Goal: Answer question/provide support

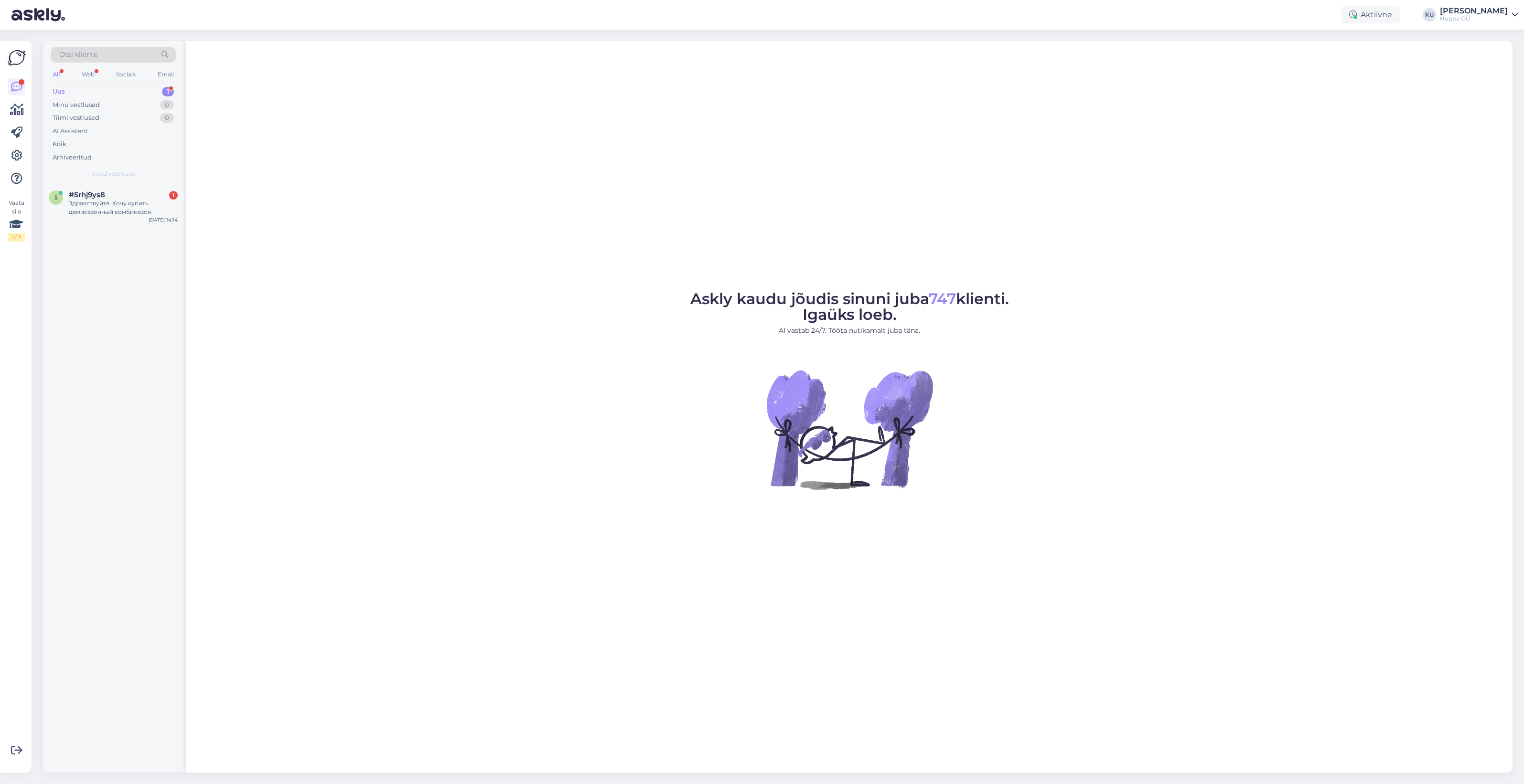
click at [103, 213] on div "Здравствуйте. Хочу купить демисезонный комбинезон" at bounding box center [123, 208] width 109 height 17
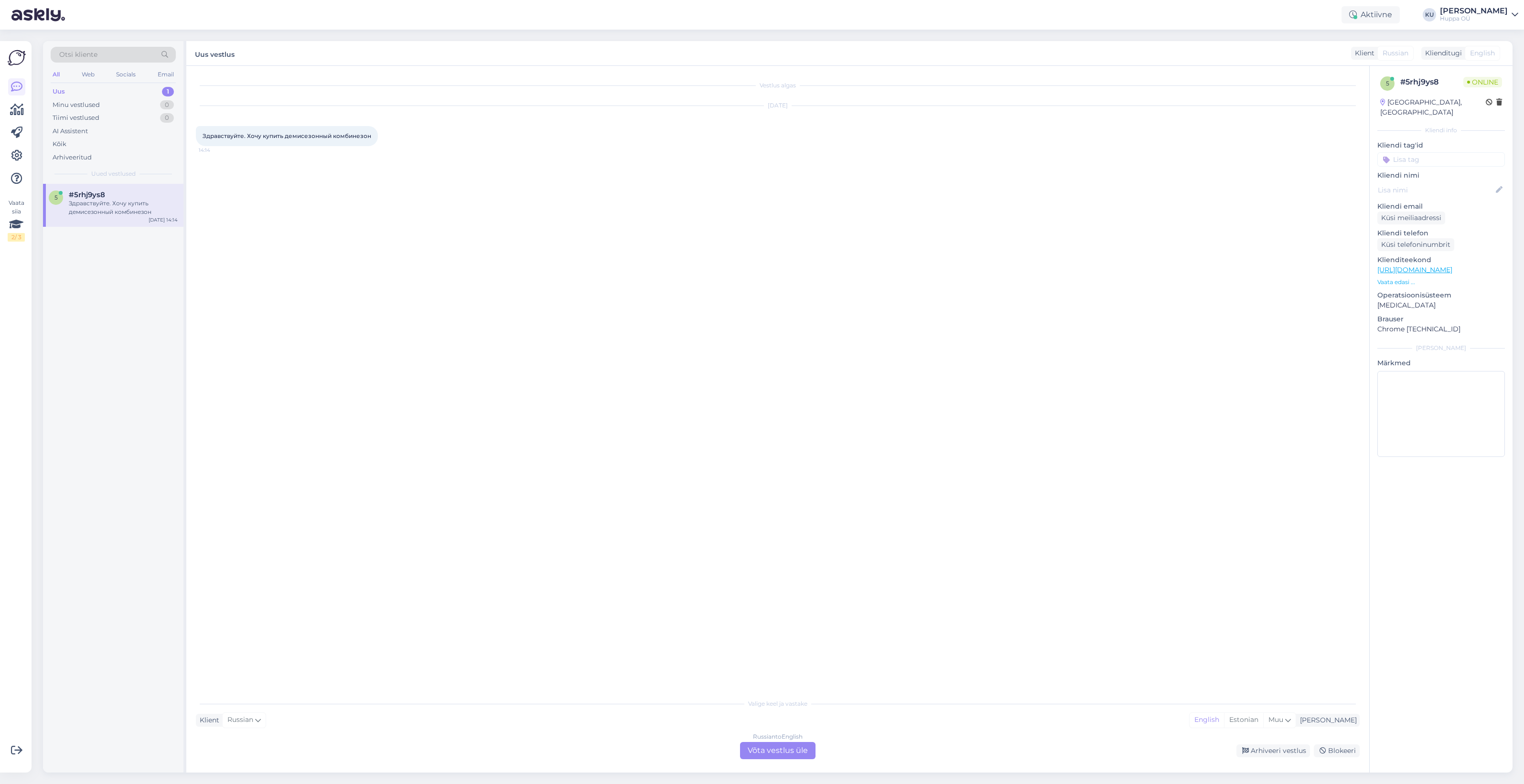
click at [762, 755] on div "Russian to English Võta vestlus üle" at bounding box center [777, 750] width 75 height 17
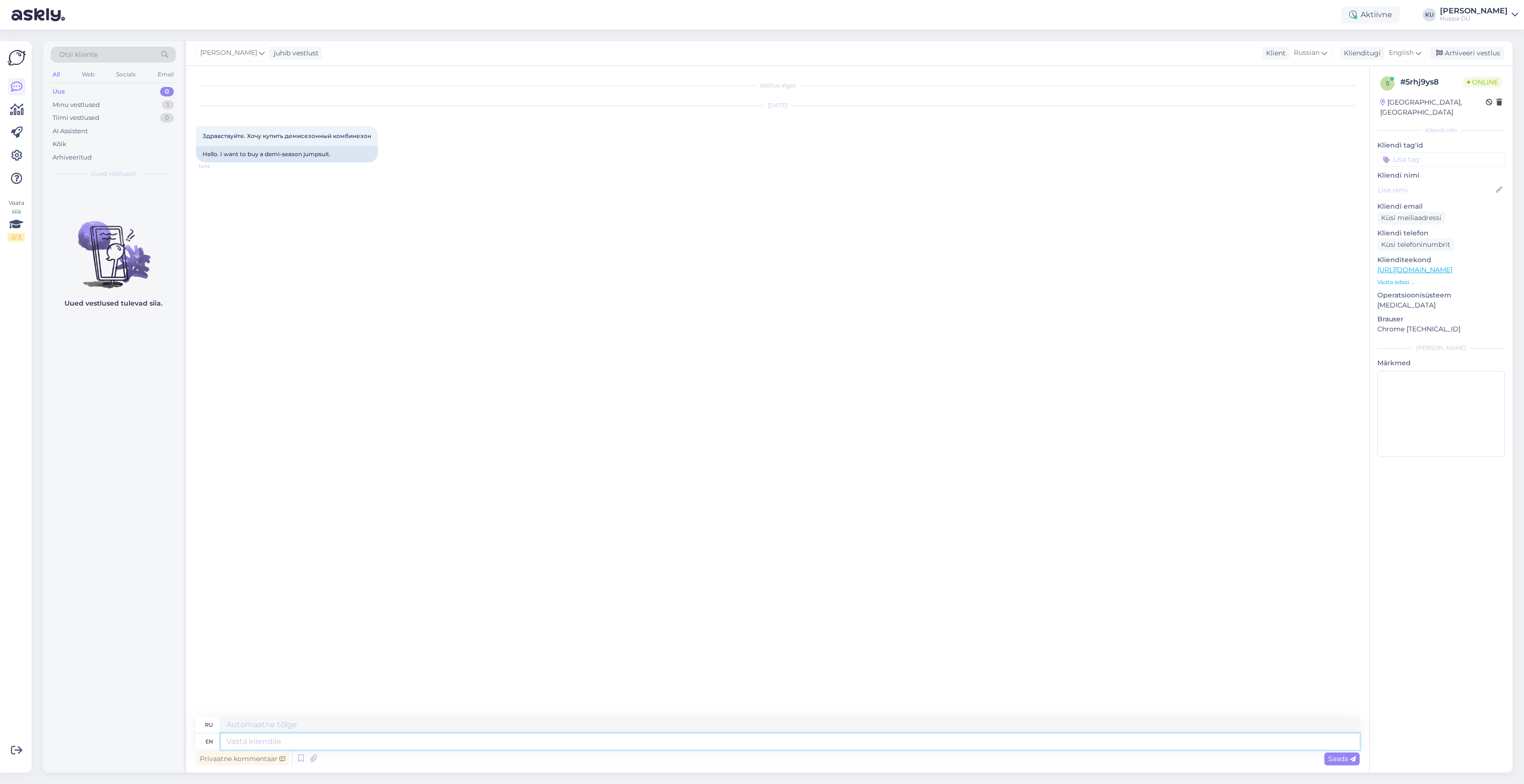
click at [331, 740] on textarea at bounding box center [790, 742] width 1139 height 16
type textarea "Hi."
type textarea "Привет."
type textarea "Hi. What"
type textarea "Привет. Что?"
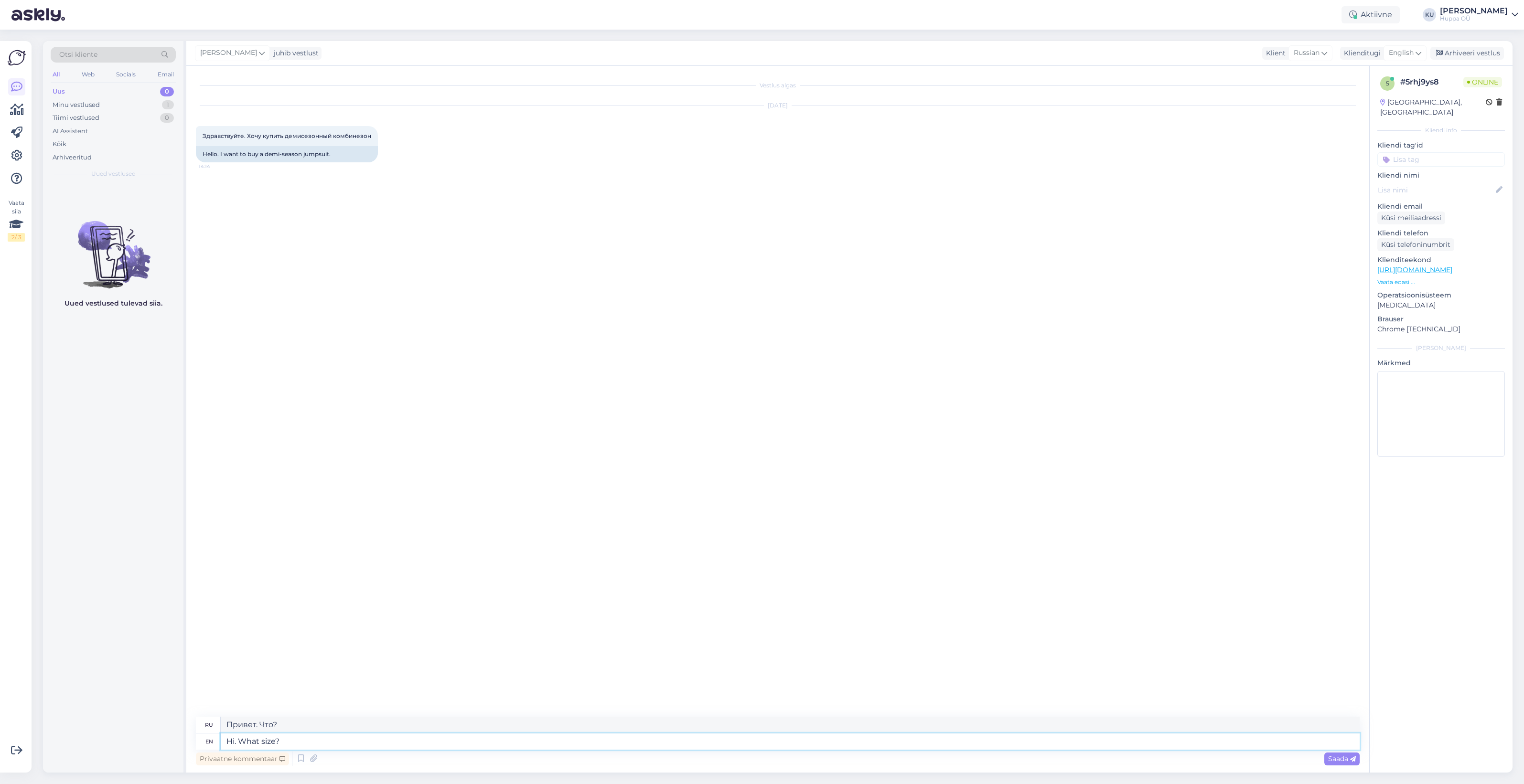
type textarea "Hi. What size?"
type textarea "Привет. Какой размер?"
type textarea "Hi. What size? girl o"
type textarea "Привет. Какой размер? [GEOGRAPHIC_DATA]."
type textarea "Hi. What size? girl or b"
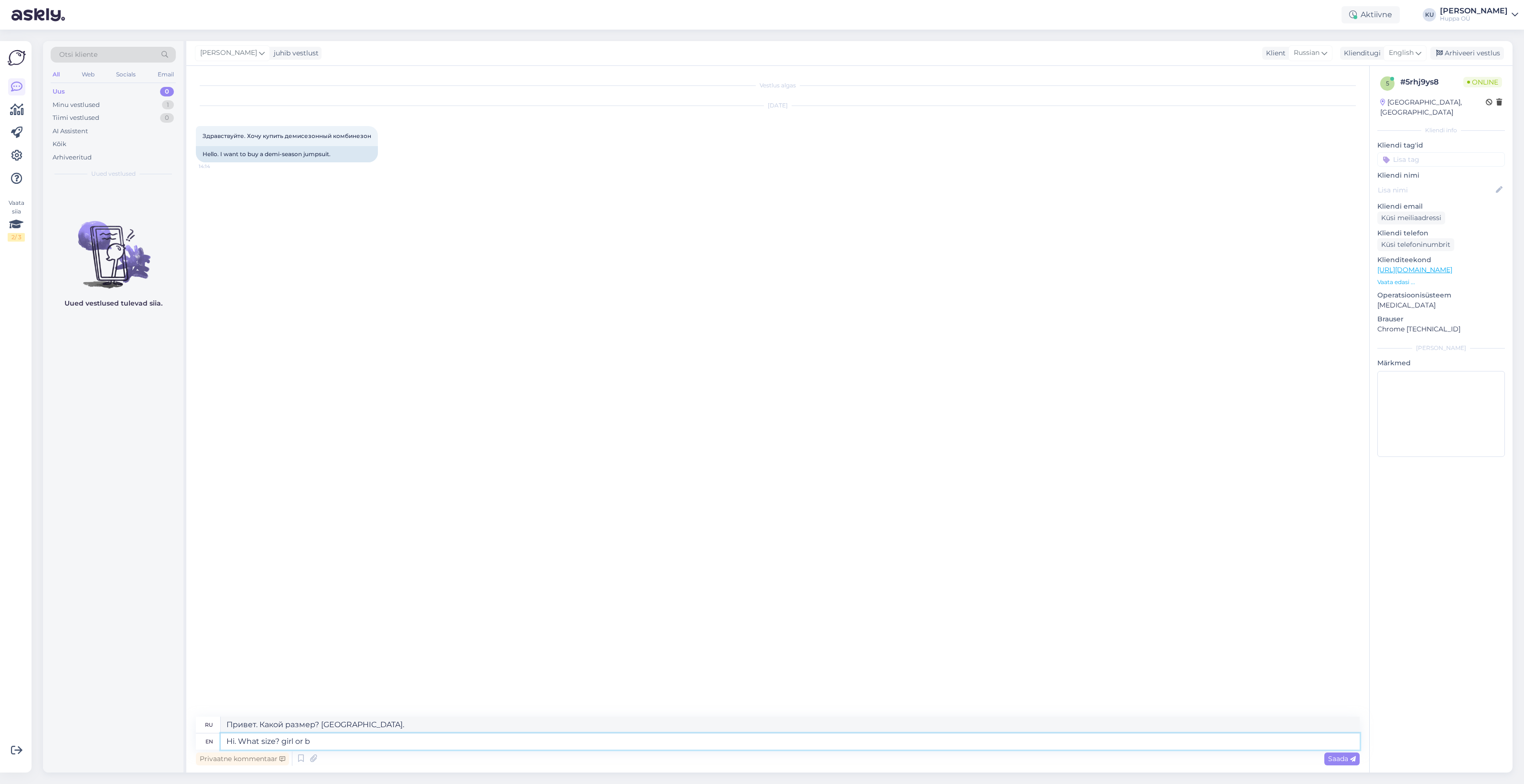
type textarea "Привет. Какой размер? [GEOGRAPHIC_DATA] или"
type textarea "Hi. What size? girl or bouy?"
type textarea "Привет. Какой размер? Девочка или мальчик?"
type textarea "Hi. What size? girl or boy?"
type textarea "And i"
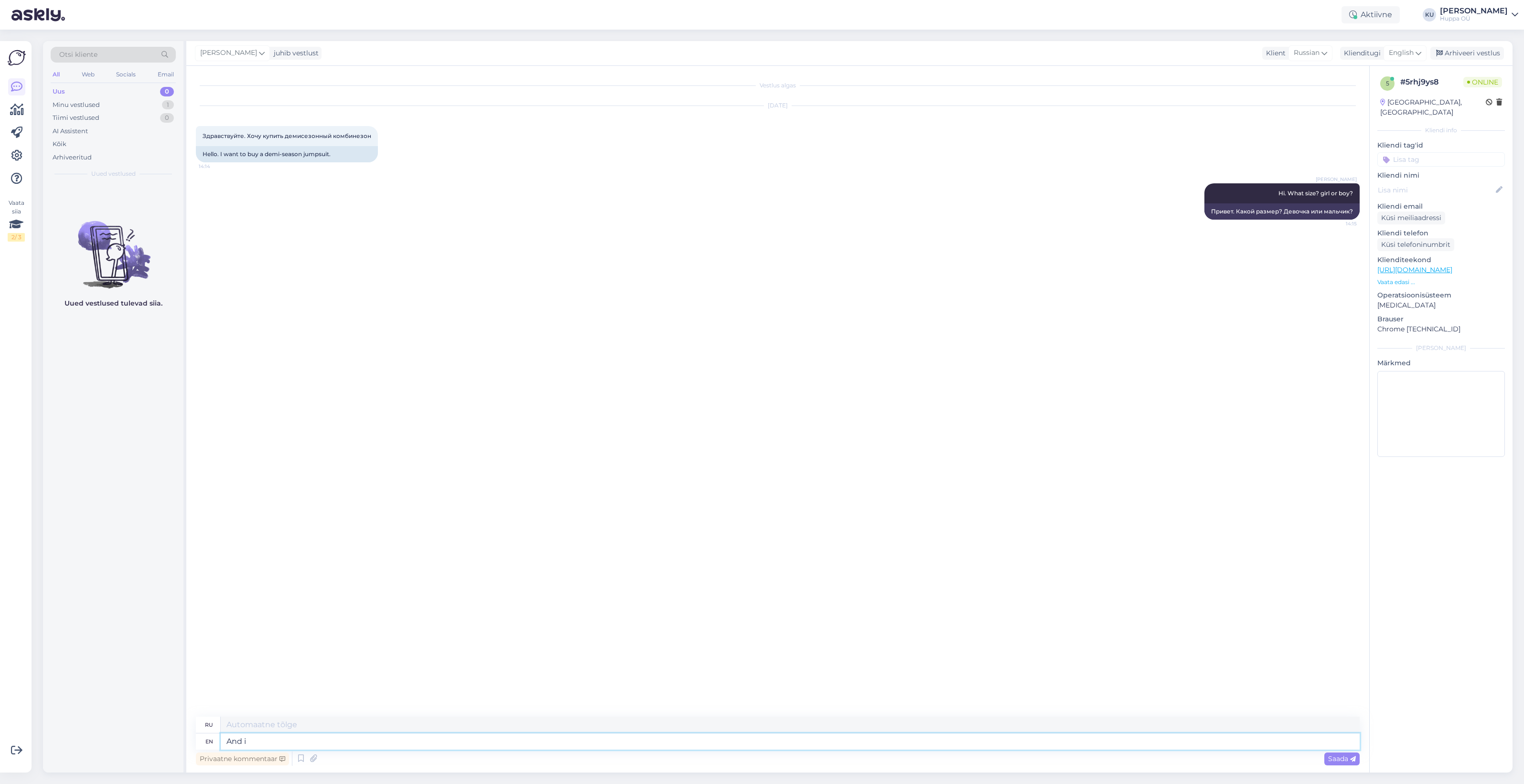
type textarea "[PERSON_NAME]"
type textarea "And in"
type textarea "И [PERSON_NAME]"
type textarea "And in what c"
type textarea "И в чем"
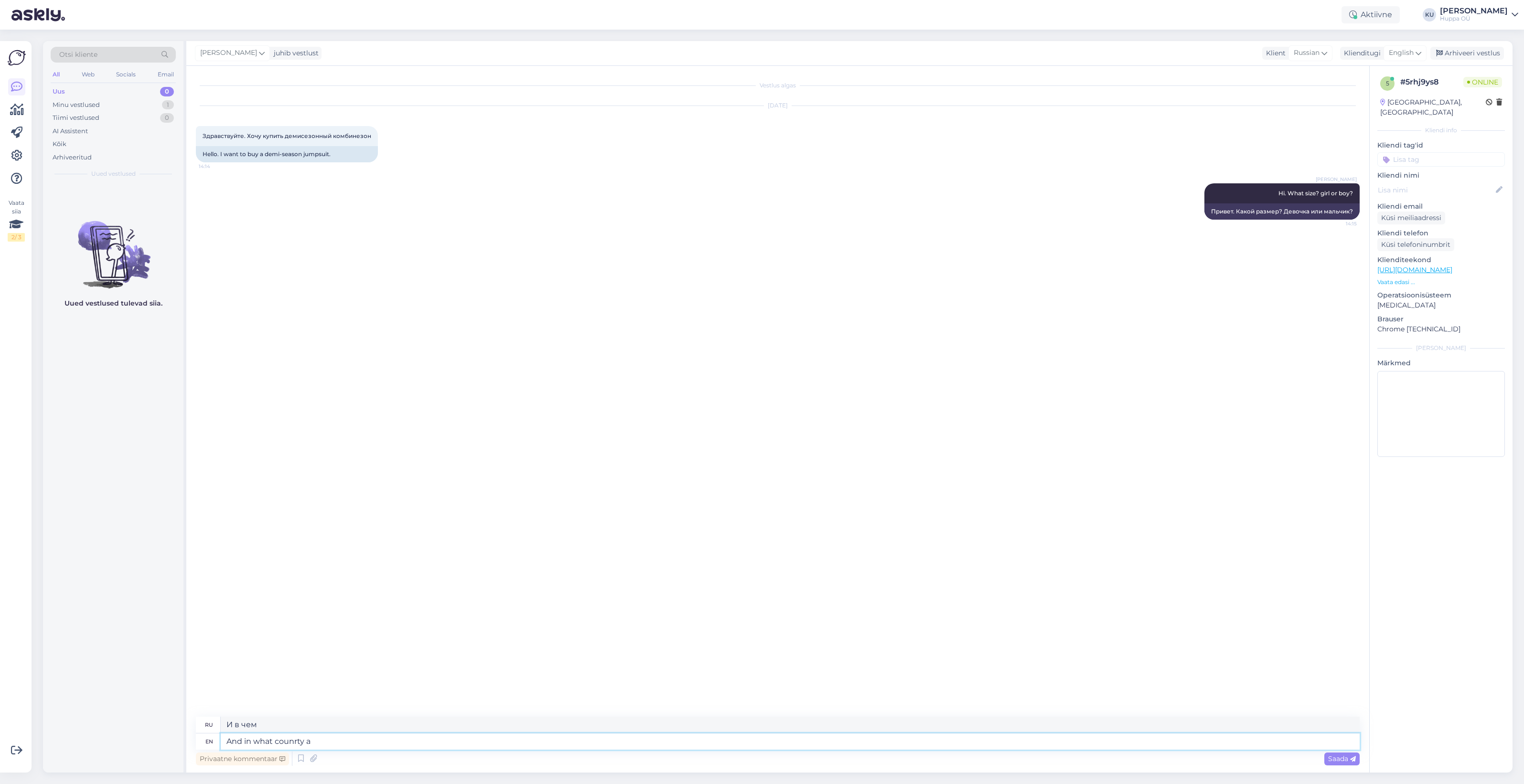
type textarea "And in what counrty ar"
type textarea "И в какой стране?"
type textarea "And in what counrty are y"
type textarea "А в какой стране находятся"
type textarea "And in what counrty are you s"
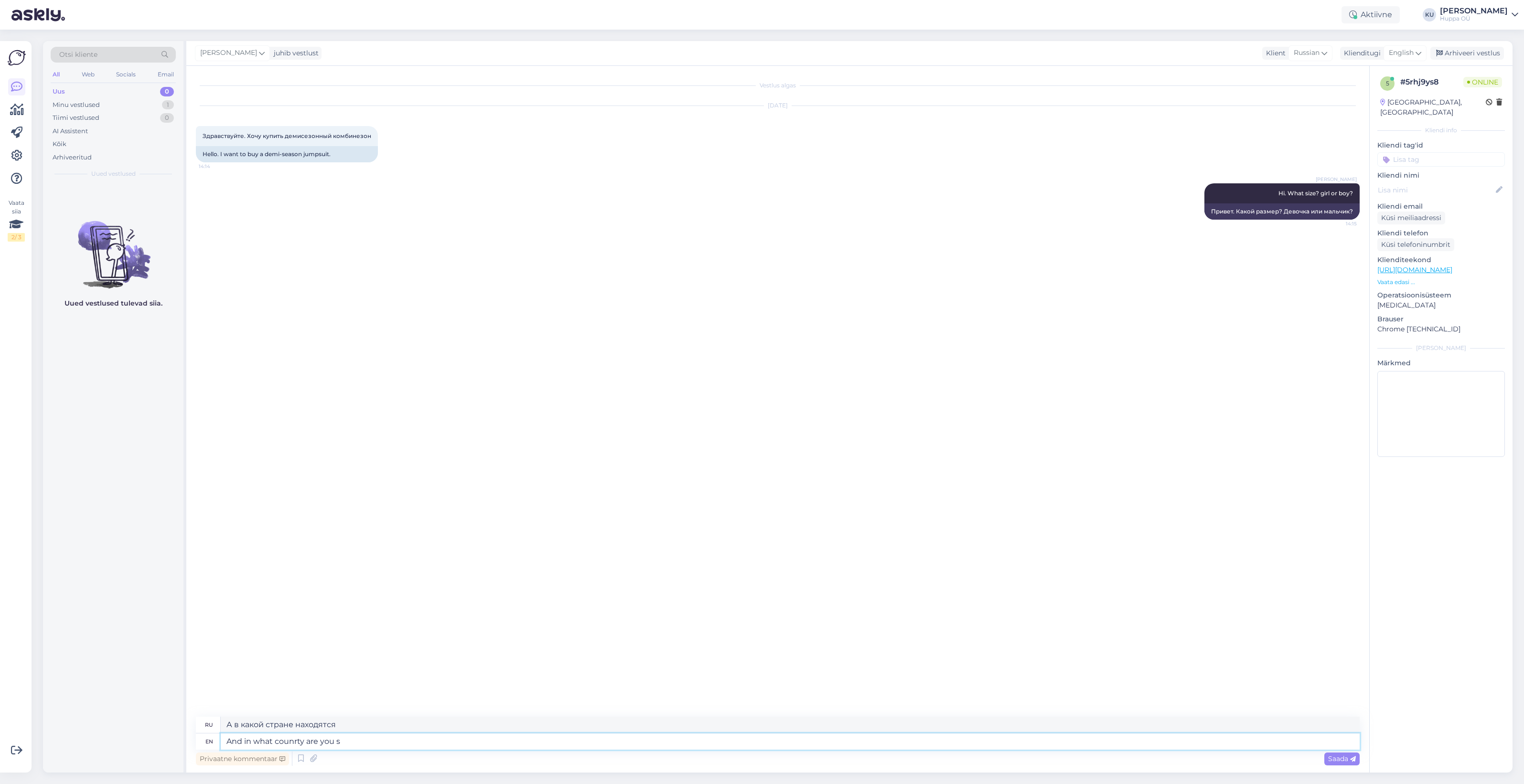
type textarea "А в какой ты стране?"
type textarea "And in what counrty are you shopping?"
type textarea "А в какой стране вы делаете покупки?"
click at [299, 738] on textarea "And in what counrty are you shopping?" at bounding box center [790, 742] width 1139 height 16
type textarea "And in what country are you shopping?"
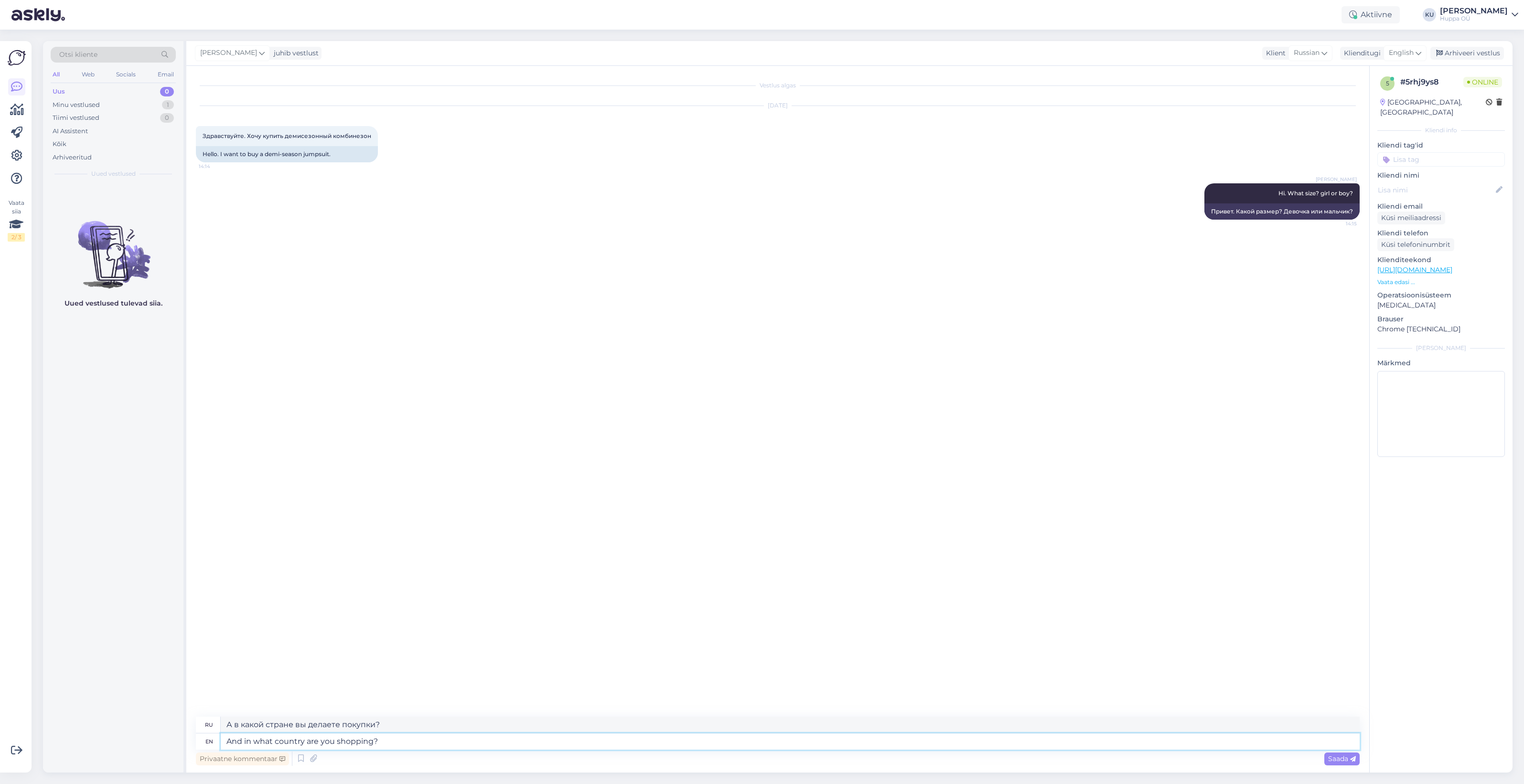
type textarea "А в какой стране вы совершаете покупки?"
click at [114, 103] on div "Minu vestlused 1" at bounding box center [113, 105] width 125 height 14
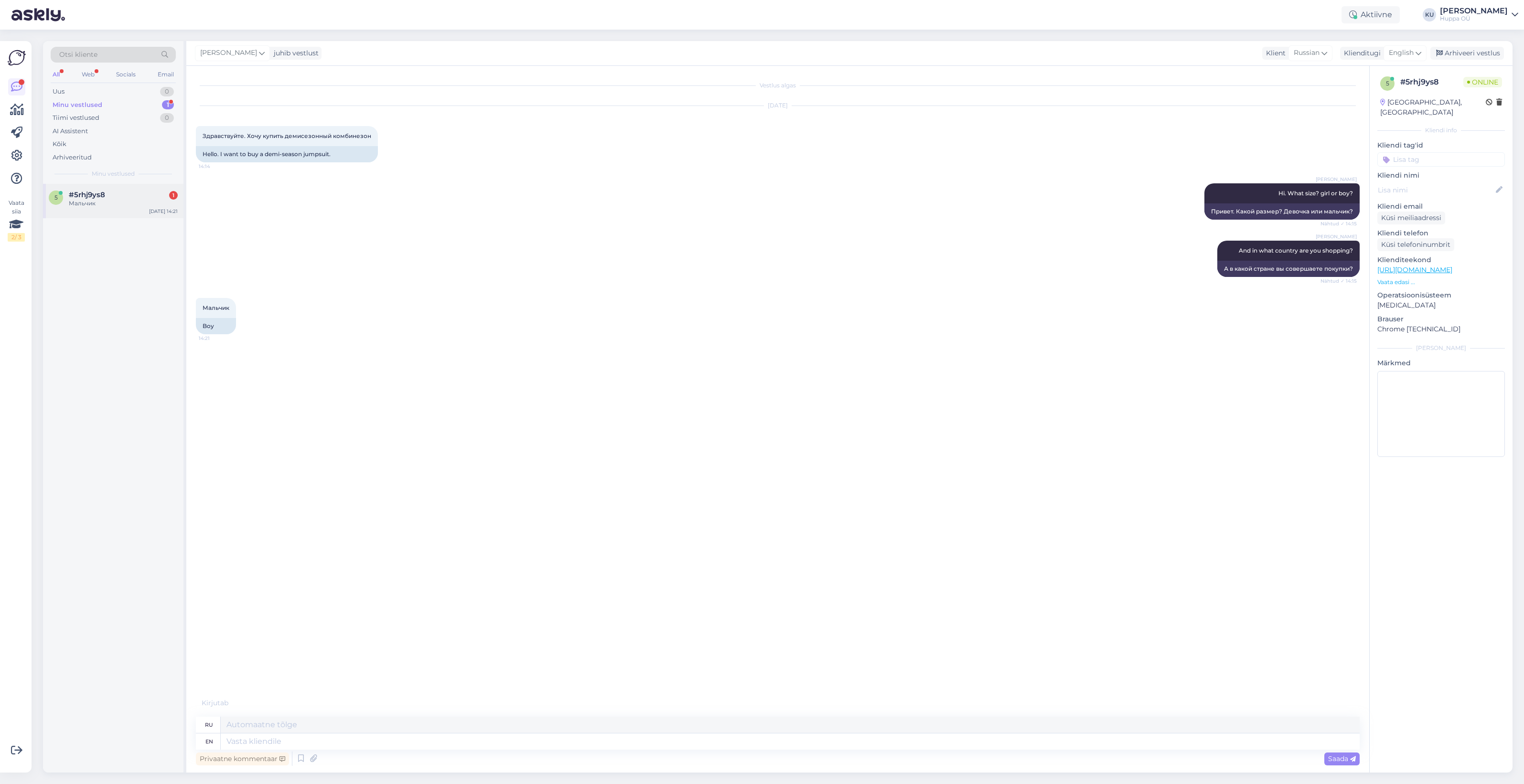
click at [100, 199] on span "#5rhj9ys8" at bounding box center [87, 194] width 37 height 8
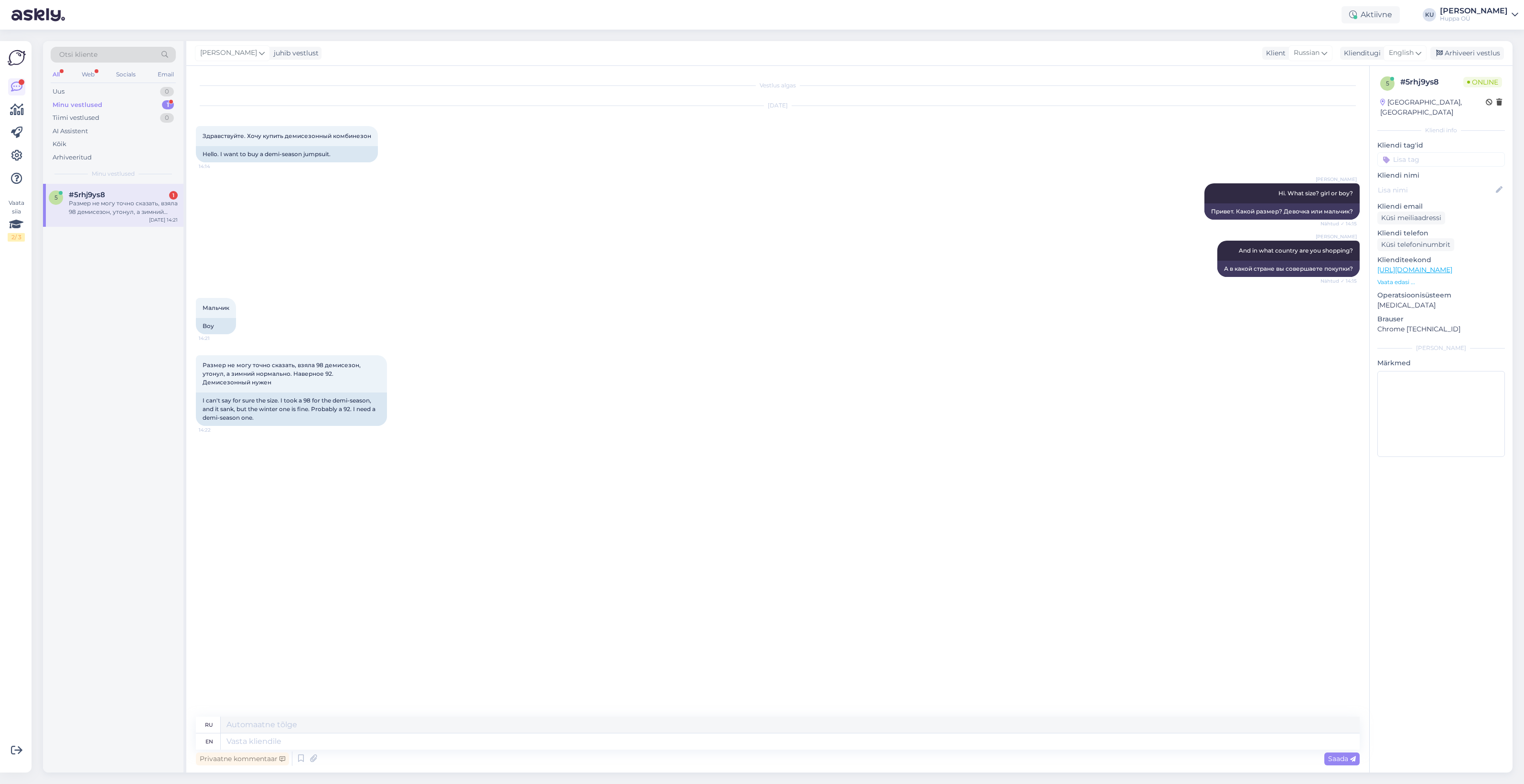
click at [107, 211] on div "Размер не могу точно сказать, взяла 98 демисезон, утонул, а зимний нормально. Н…" at bounding box center [123, 208] width 109 height 17
click at [338, 736] on textarea at bounding box center [790, 742] width 1139 height 16
type textarea "You c"
type textarea "Ты"
type textarea "You can ch"
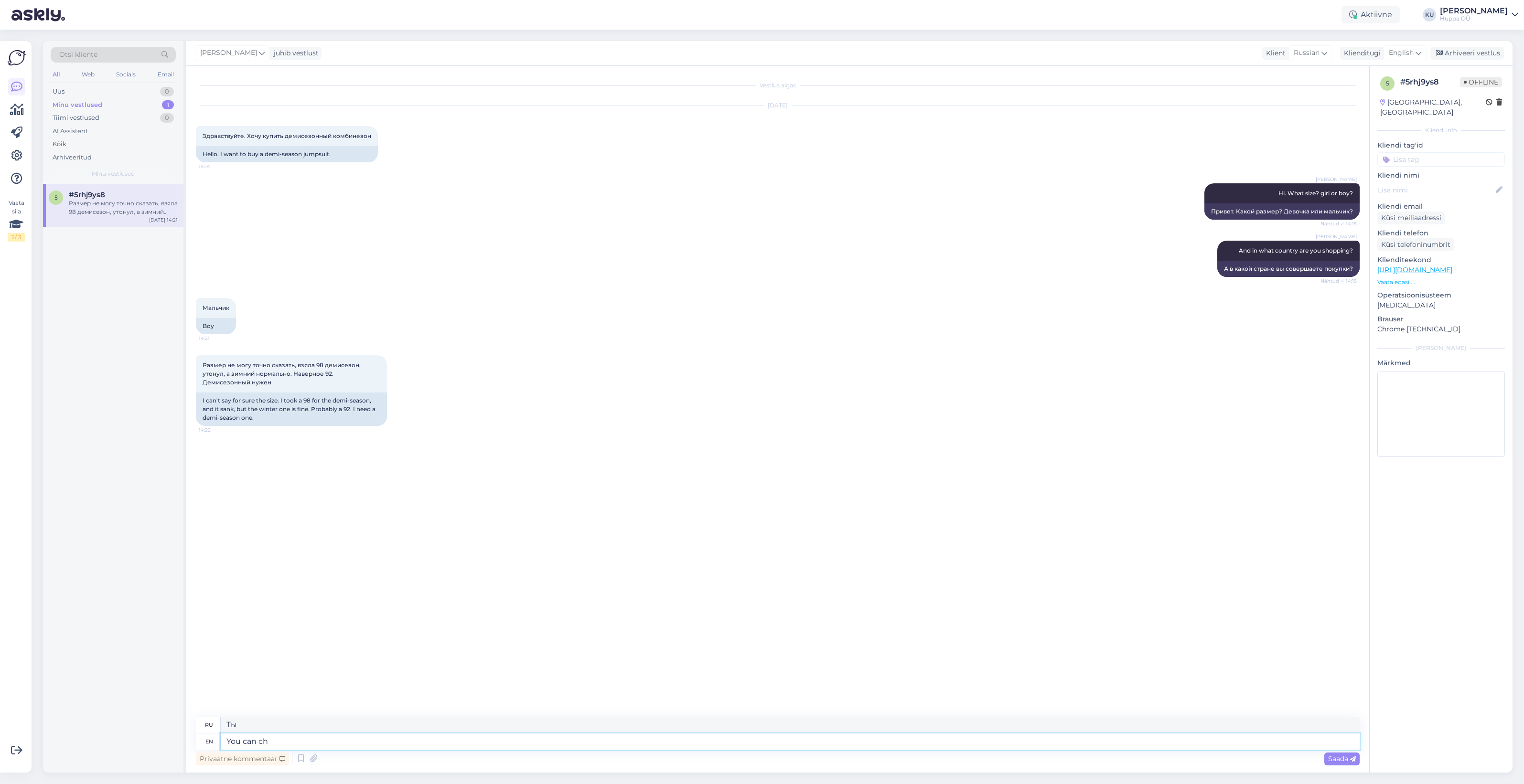
type textarea "Ты можешь"
type textarea "You can check m"
type textarea "Вы можете проверить"
type textarea "You can check model"
type textarea "Вы можете проверить модель"
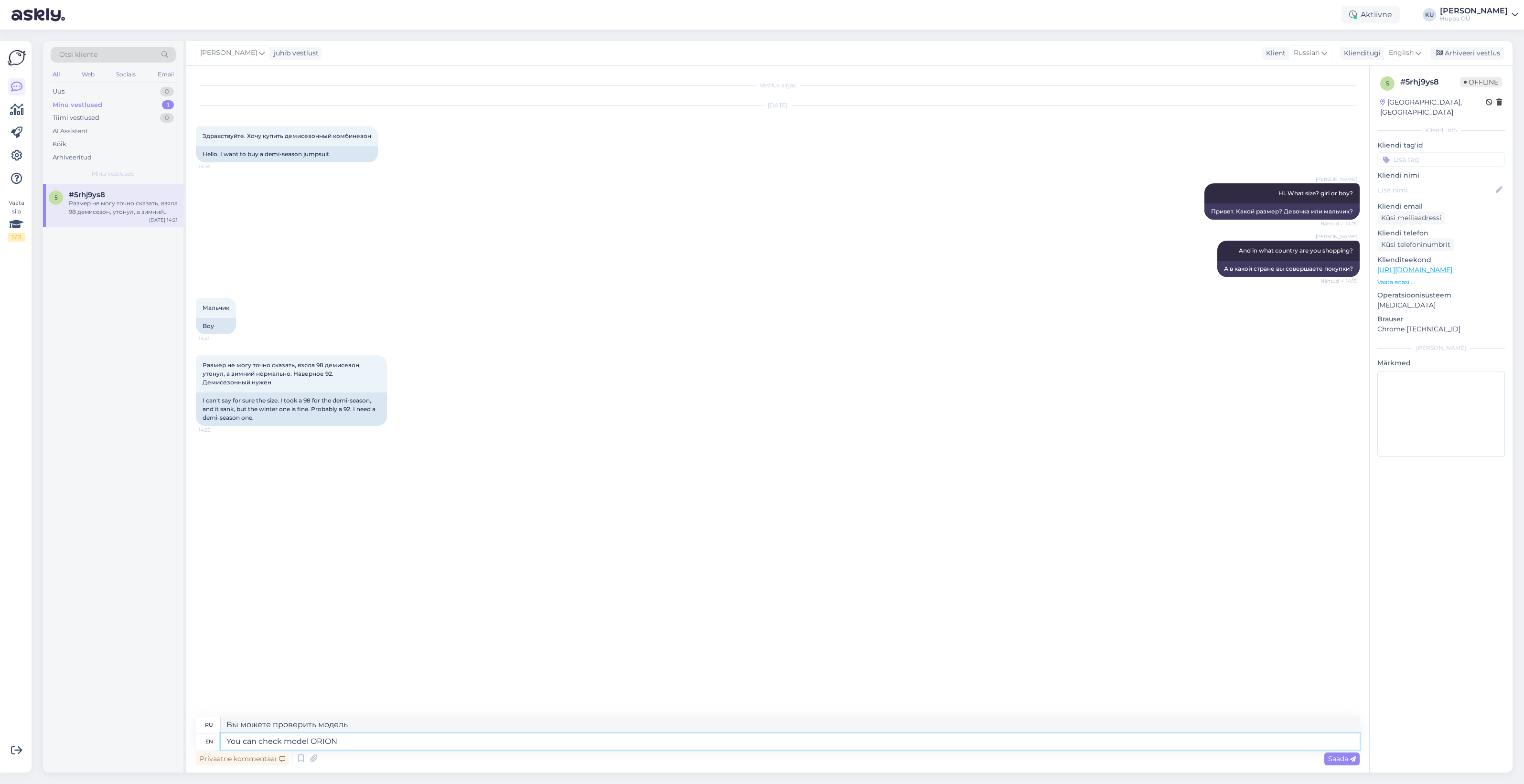
type textarea "You can check model ORION"
type textarea "Вы можете проверить модель ORION"
type textarea "You can check model ORION 1"
type textarea "Вы можете проверить модель ORION 1"
type textarea "You can check model ORION 1 (140g),"
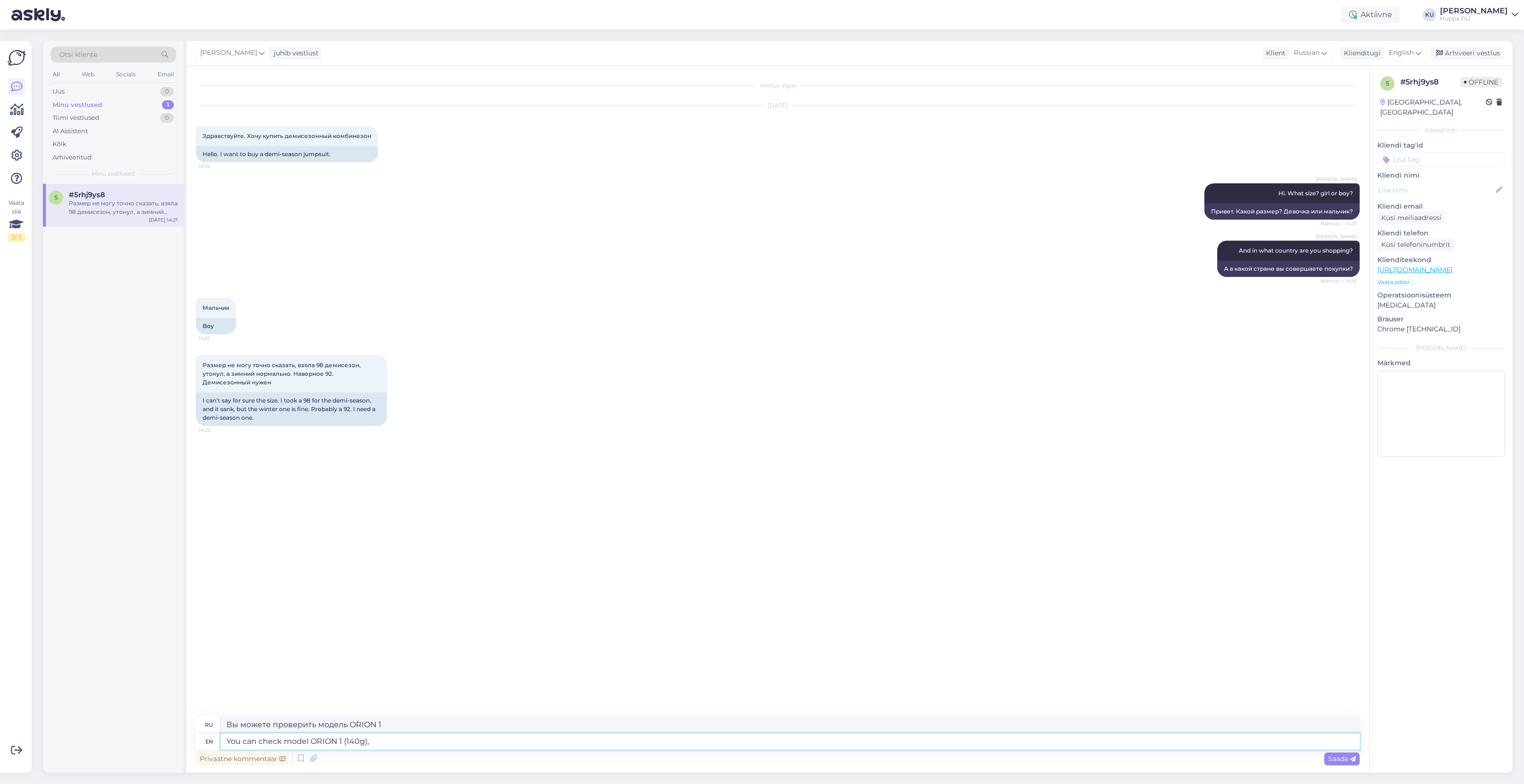
type textarea "Вы можете проверить модель ORION 1 (140 г),"
type textarea "You can check model ORION 1 (140g)"
type textarea "Вы можете проверить модель ORION 1 (140 г)"
type textarea "140g"
type textarea "140 г"
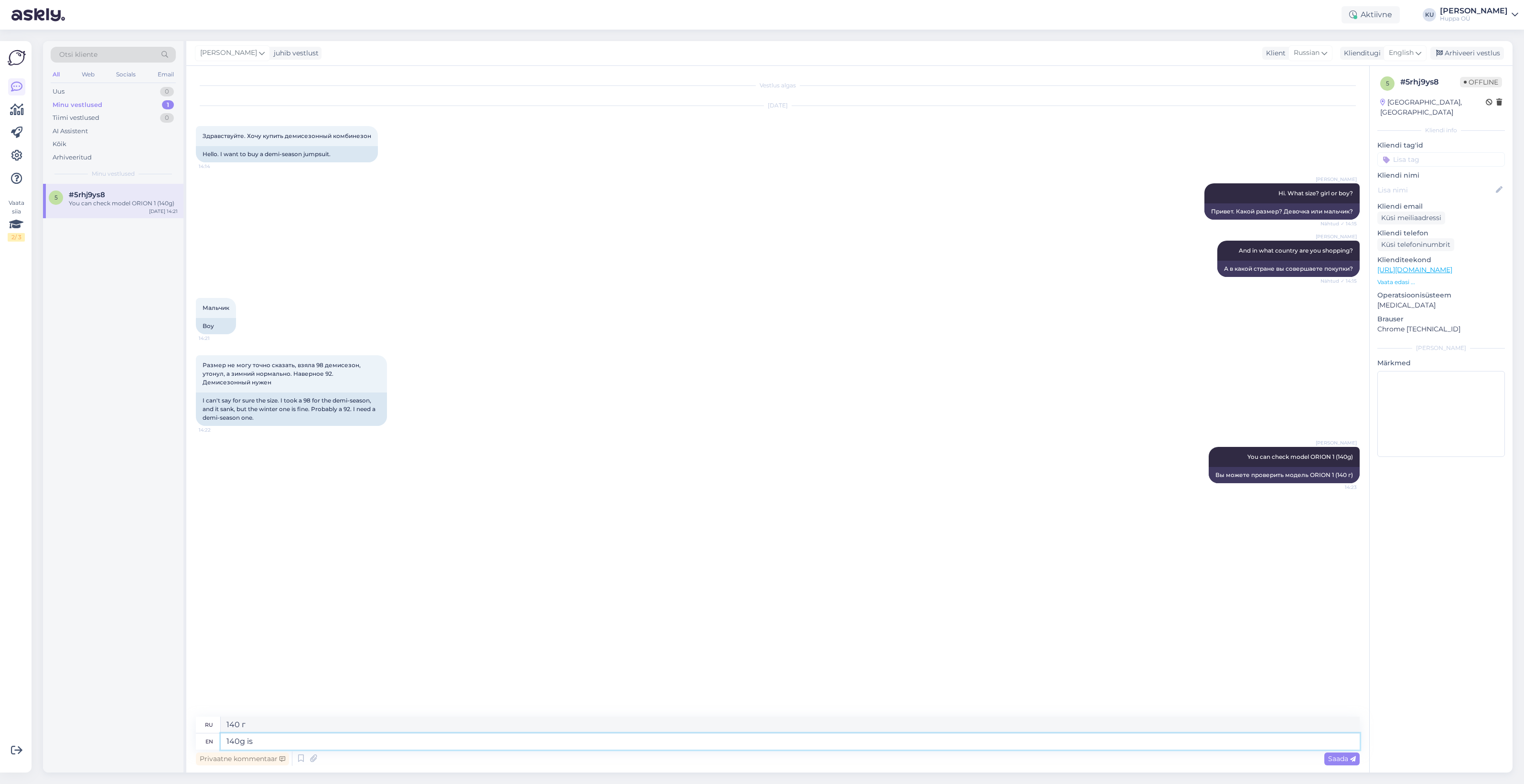
type textarea "140g is f"
type textarea "140 г это"
type textarea "140g is for"
type textarea "140 г для"
type textarea "140g is for +"
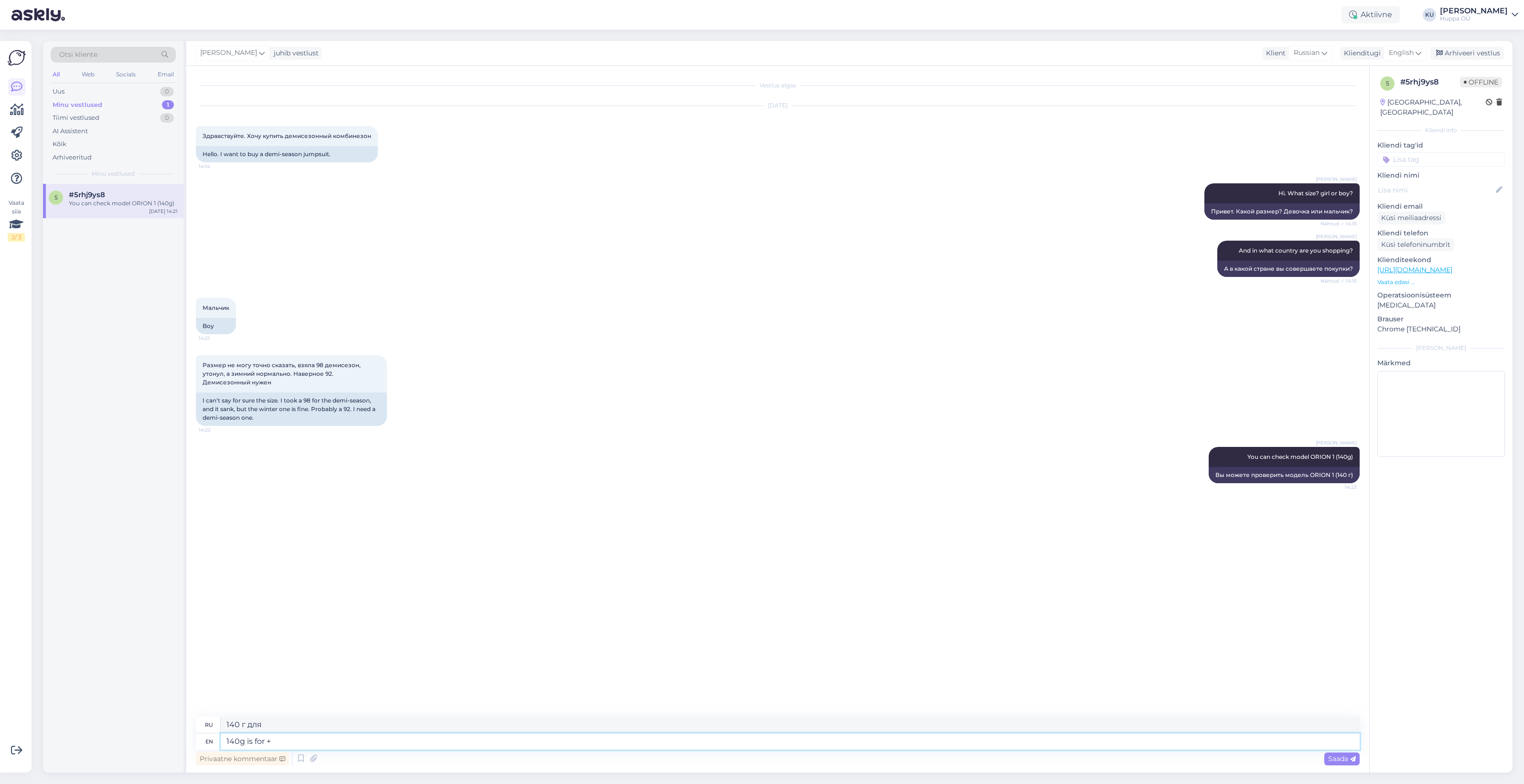
type textarea "140 г для +"
type textarea "140g is for +5 t"
type textarea "140 г — это для +5"
type textarea "140g is for +5 to"
type textarea "140 г — это для +5 до"
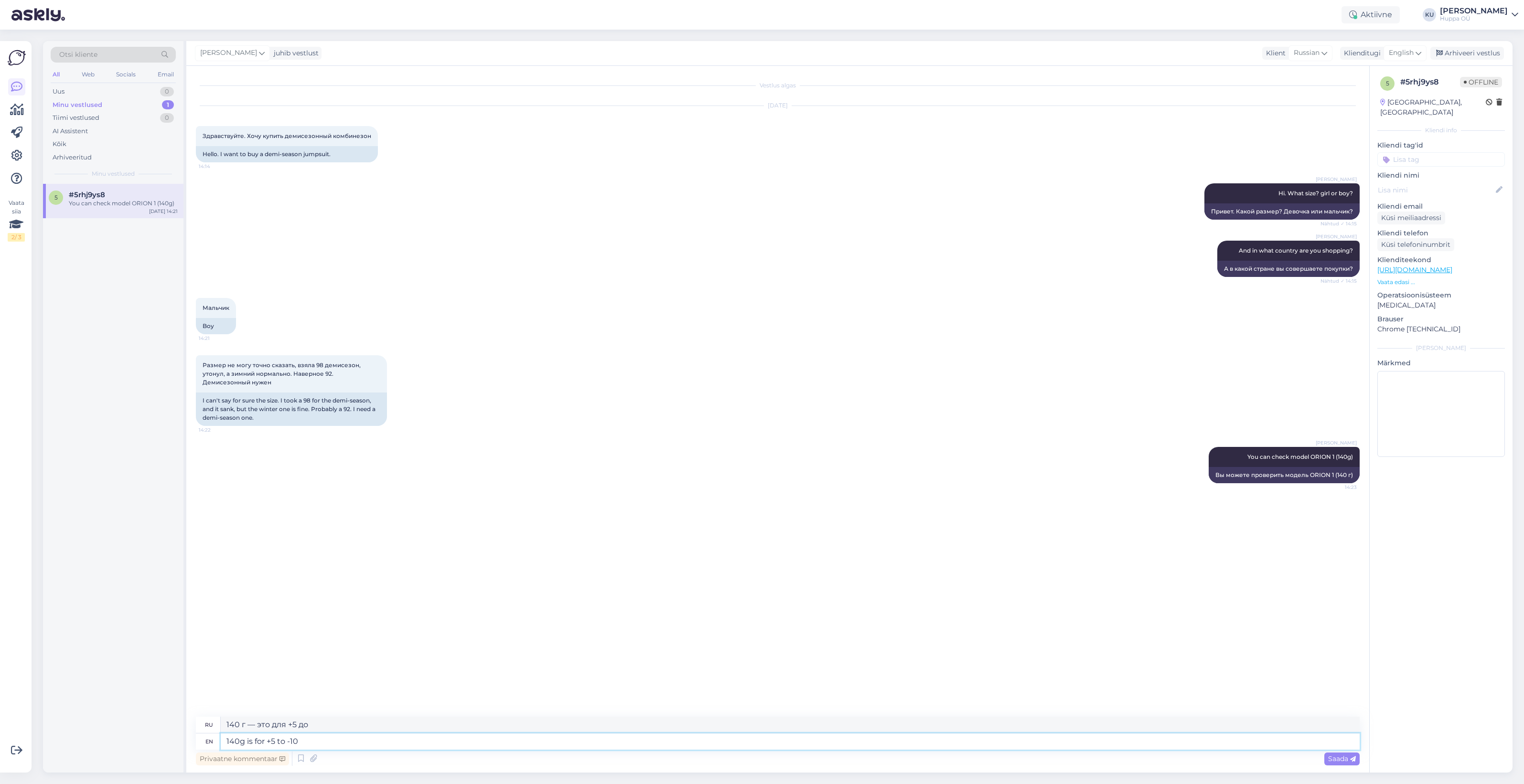
type textarea "140g is for +5 to -10"
type textarea "140 г — от +5 до -10"
type textarea "140g is for +5 to -10 degrees"
type textarea "140 г — для температур от +5 до -10 градусов"
type textarea "140g is for +5 to -10 degrees"
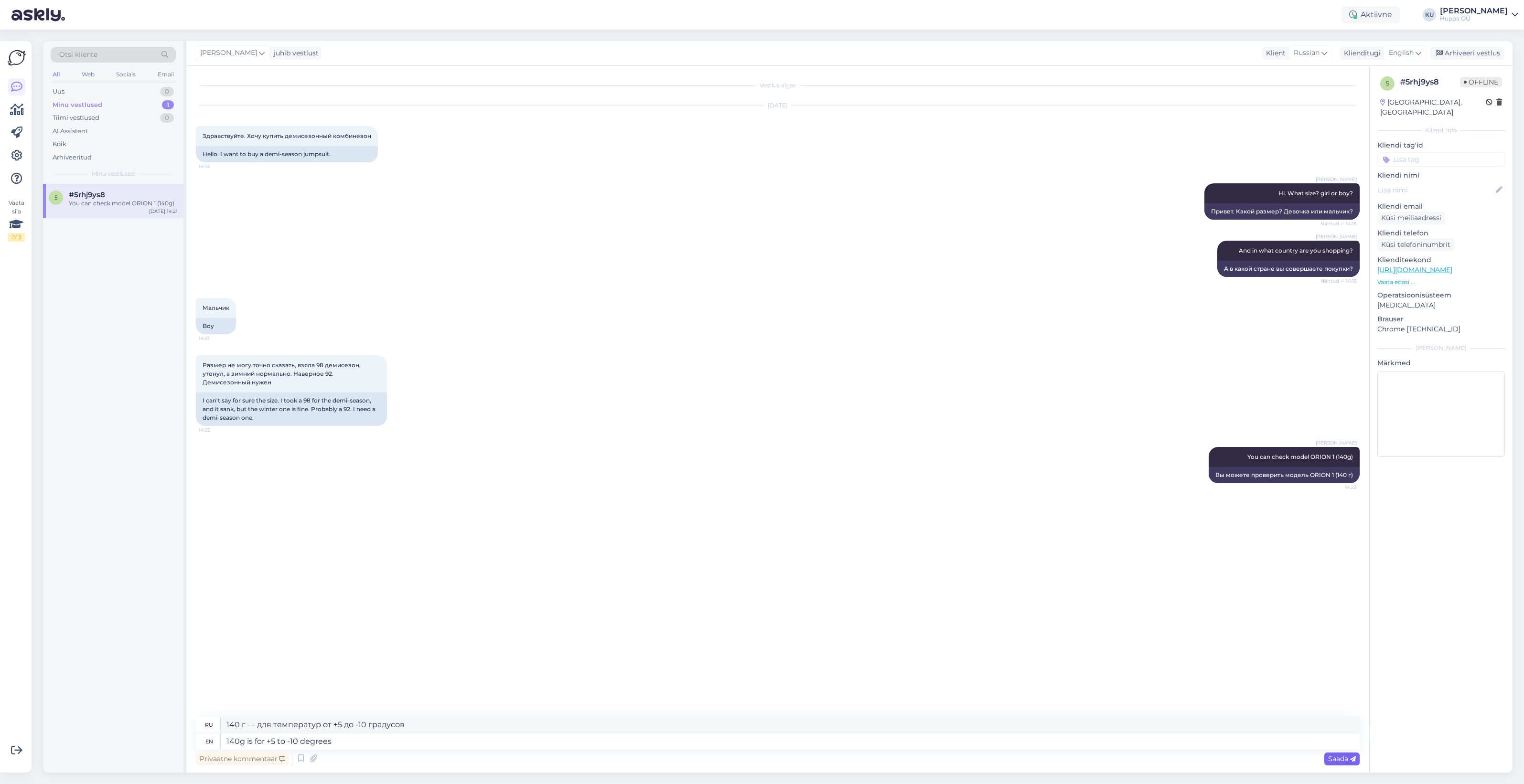
click at [1331, 757] on span "Saada" at bounding box center [1342, 758] width 27 height 8
